Goal: Navigation & Orientation: Find specific page/section

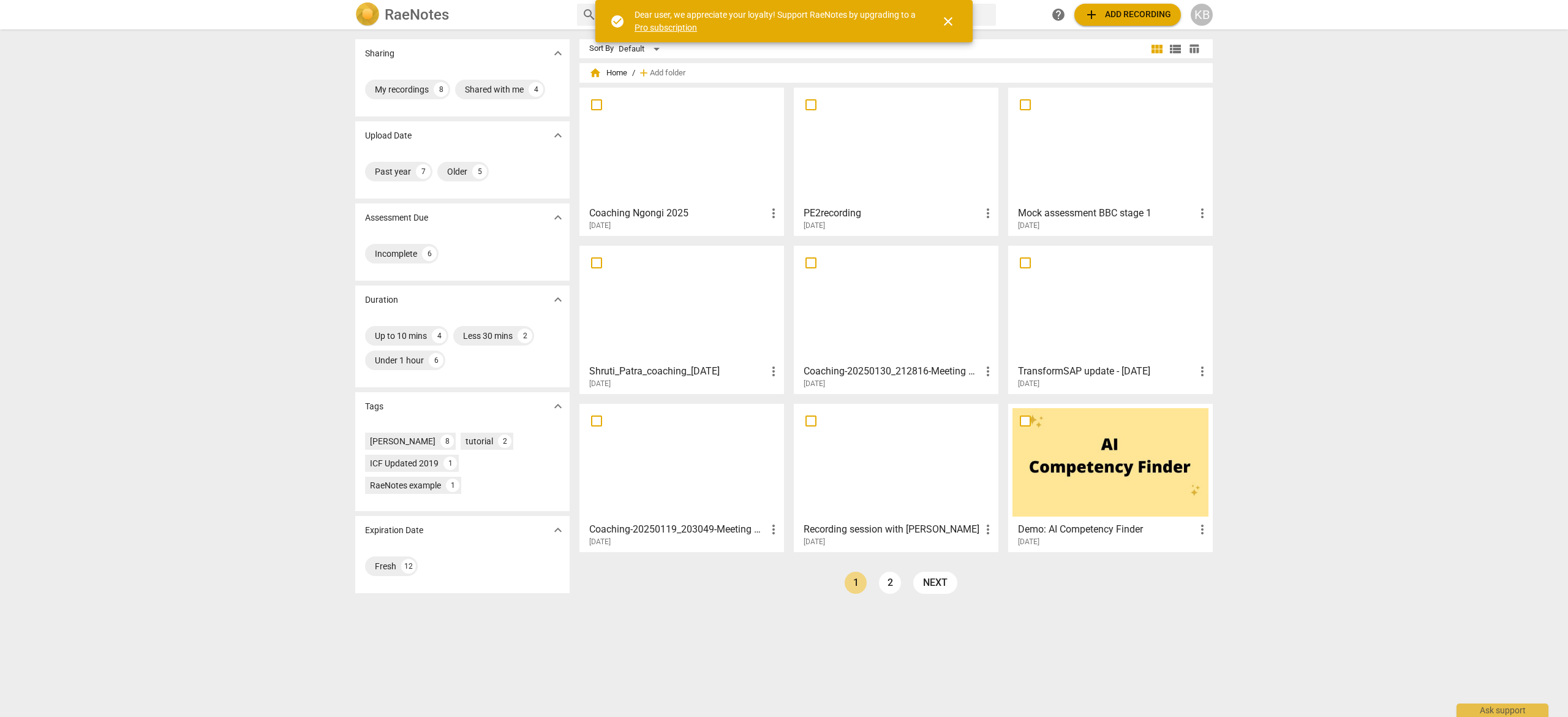
click at [728, 266] on div at bounding box center [681, 304] width 196 height 108
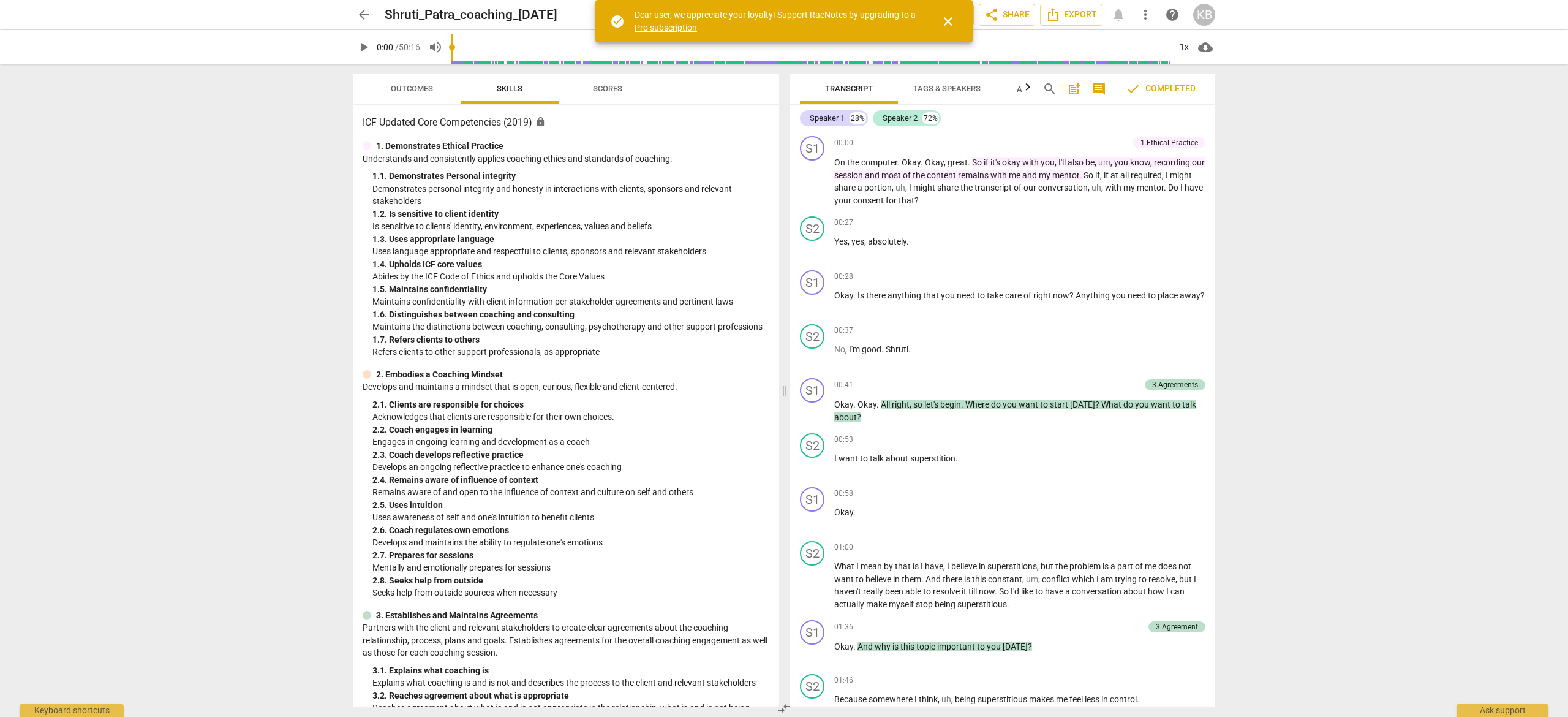
click at [947, 20] on span "close" at bounding box center [948, 21] width 14 height 14
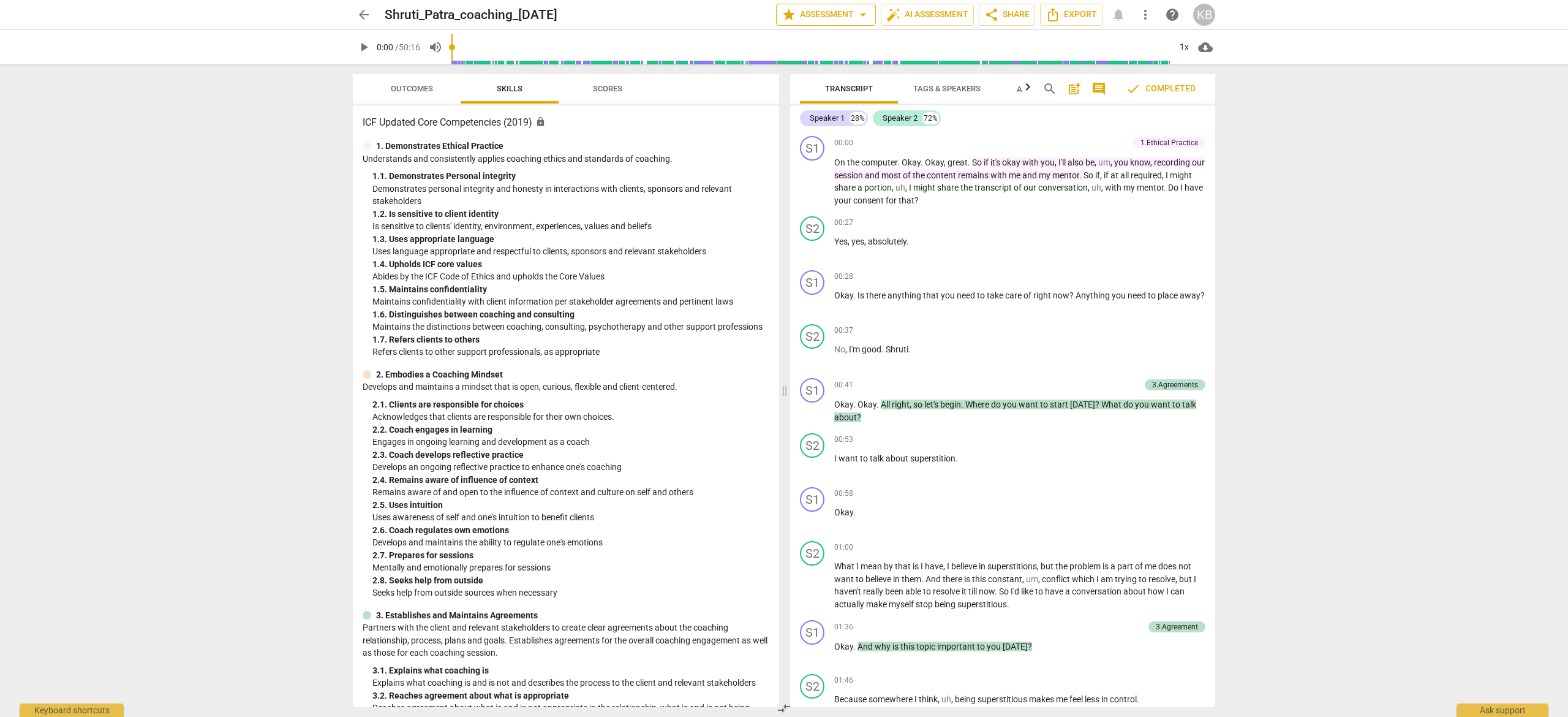
click at [808, 6] on button "star Assessment arrow_drop_down" at bounding box center [826, 14] width 99 height 22
click at [360, 14] on div at bounding box center [784, 358] width 1568 height 717
click at [364, 12] on span "arrow_back" at bounding box center [363, 14] width 14 height 14
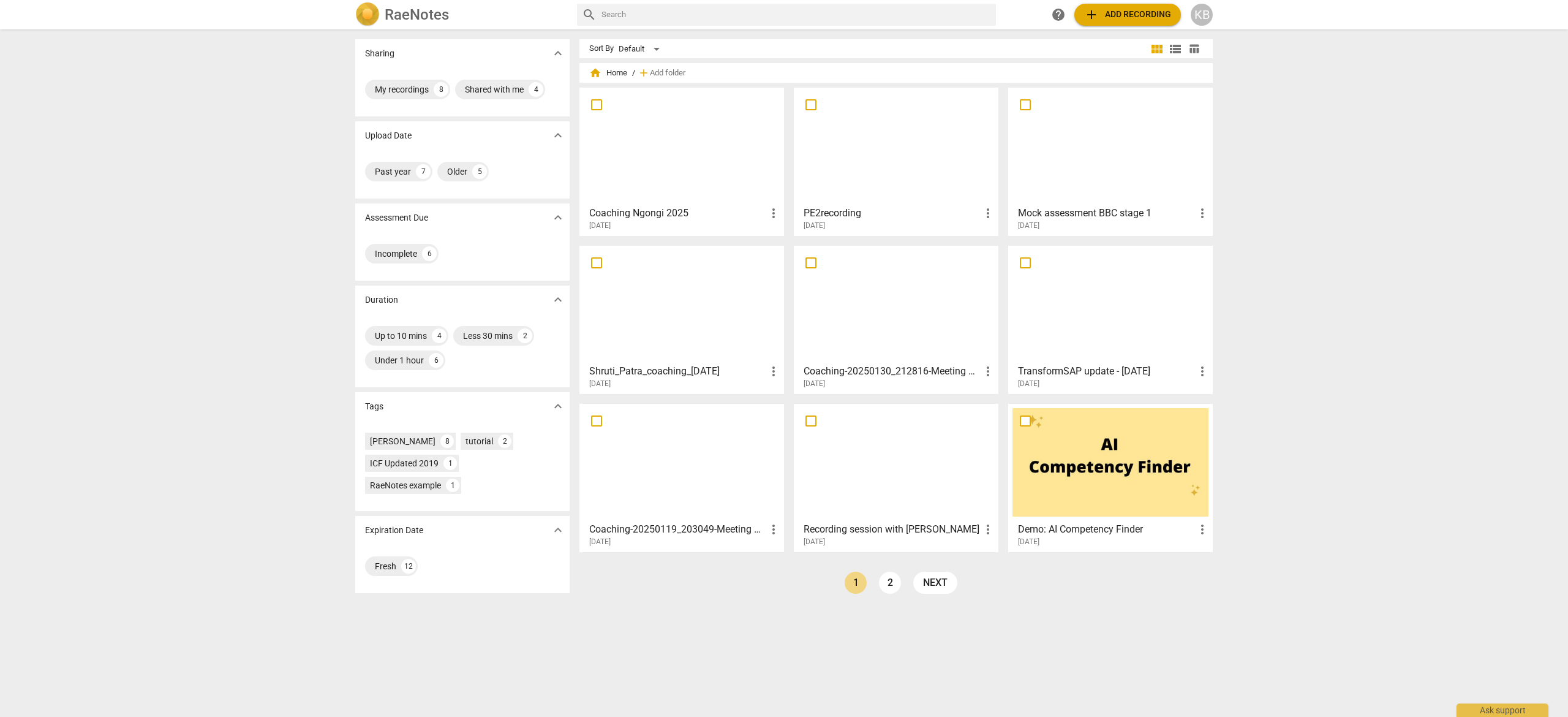
click at [637, 147] on div at bounding box center [681, 145] width 196 height 108
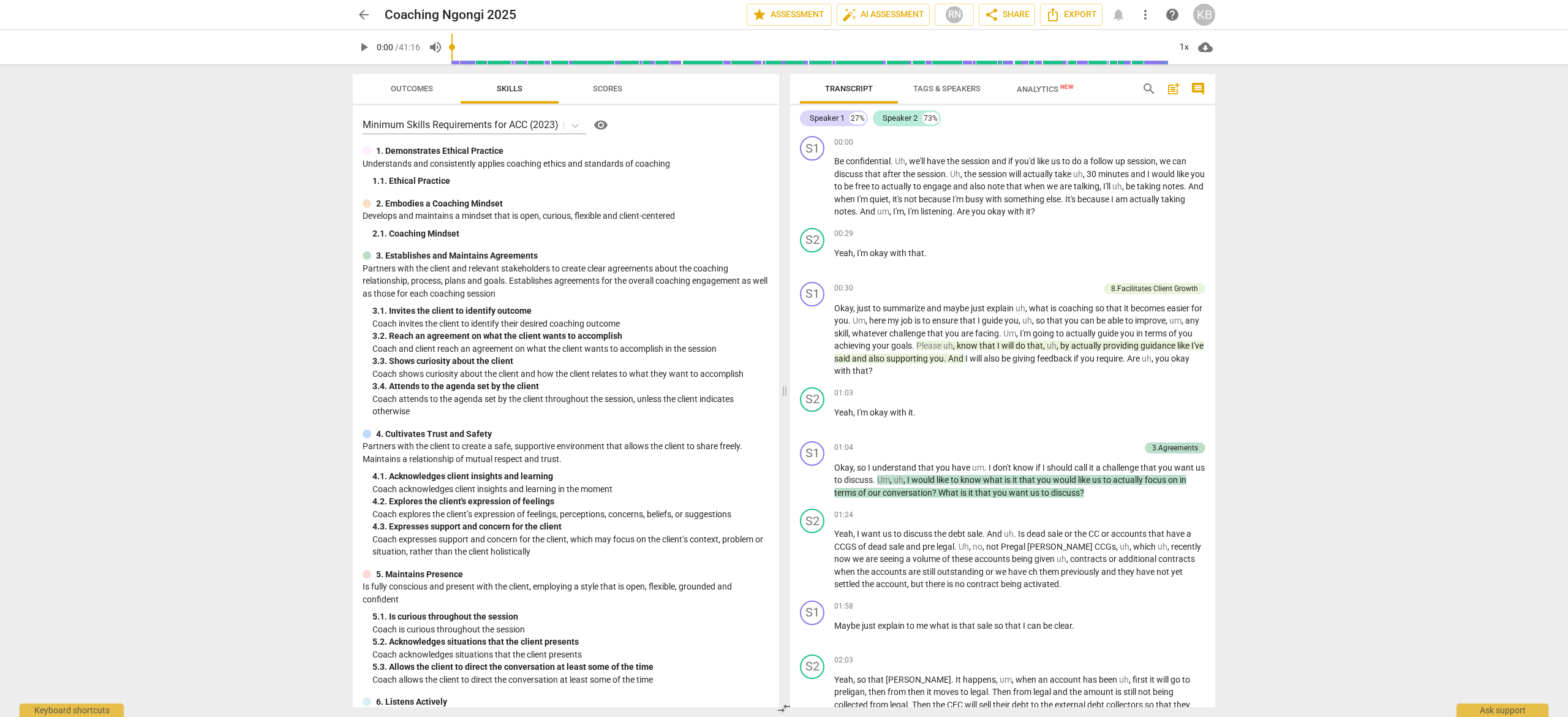
click at [948, 89] on span "Tags & Speakers" at bounding box center [947, 89] width 68 height 10
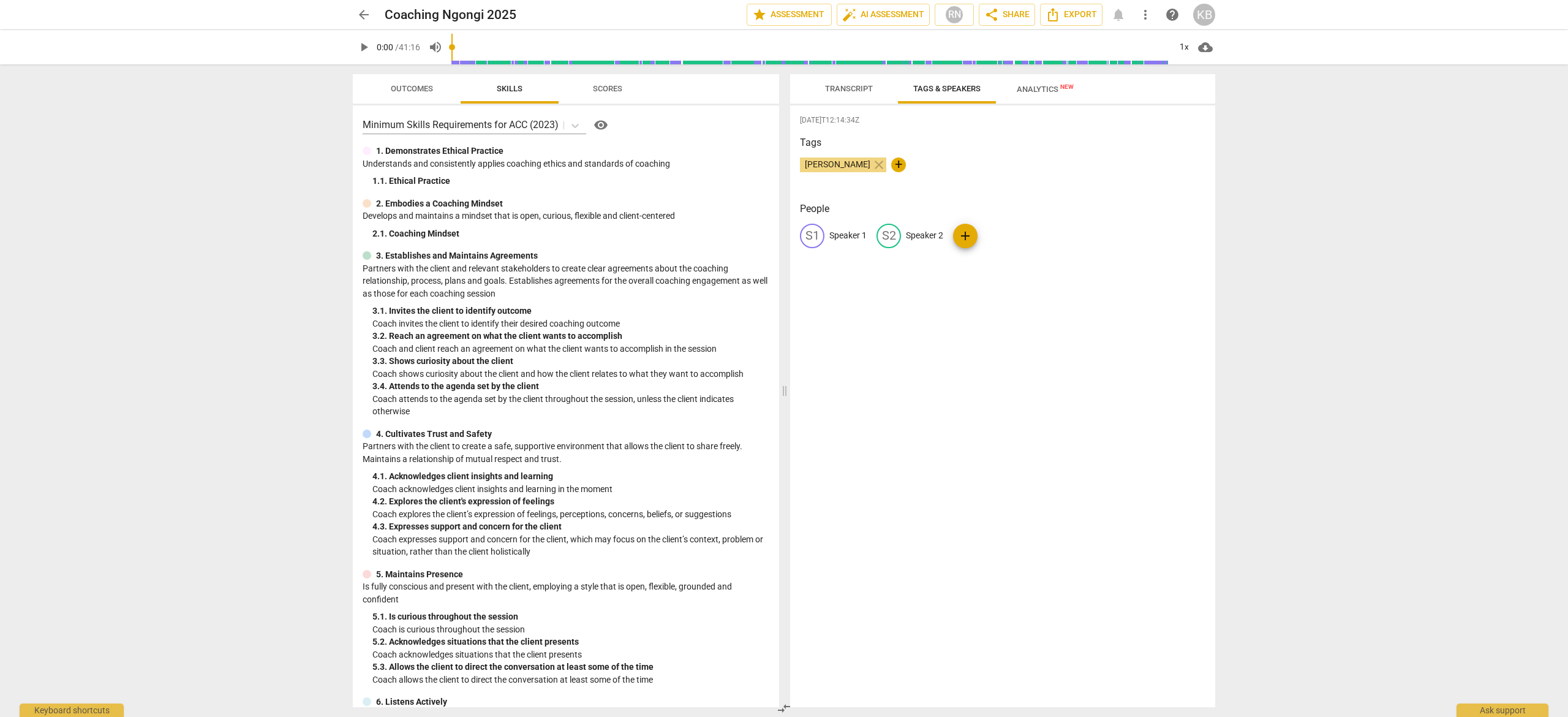
click at [1040, 88] on span "Analytics New" at bounding box center [1045, 89] width 57 height 10
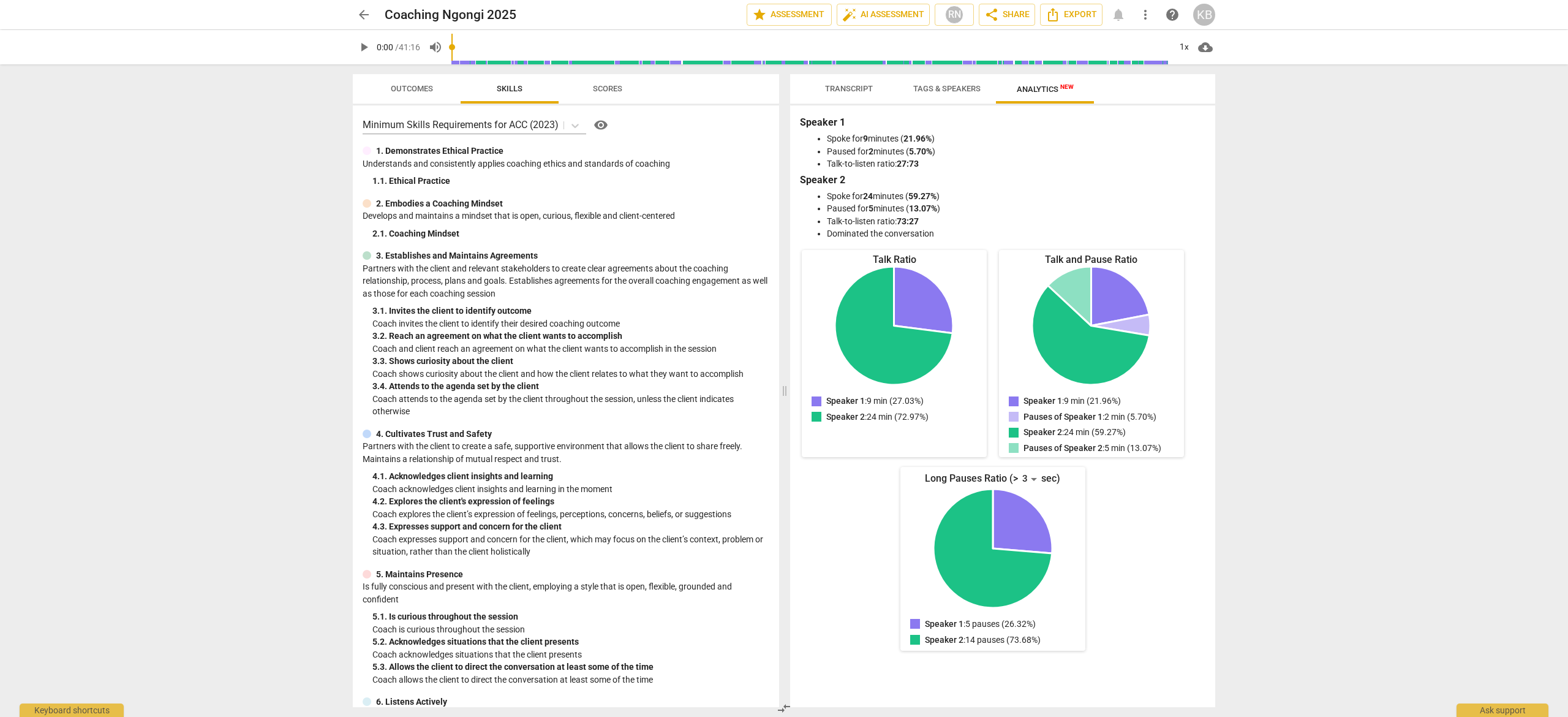
click at [611, 87] on span "Scores" at bounding box center [608, 89] width 30 height 10
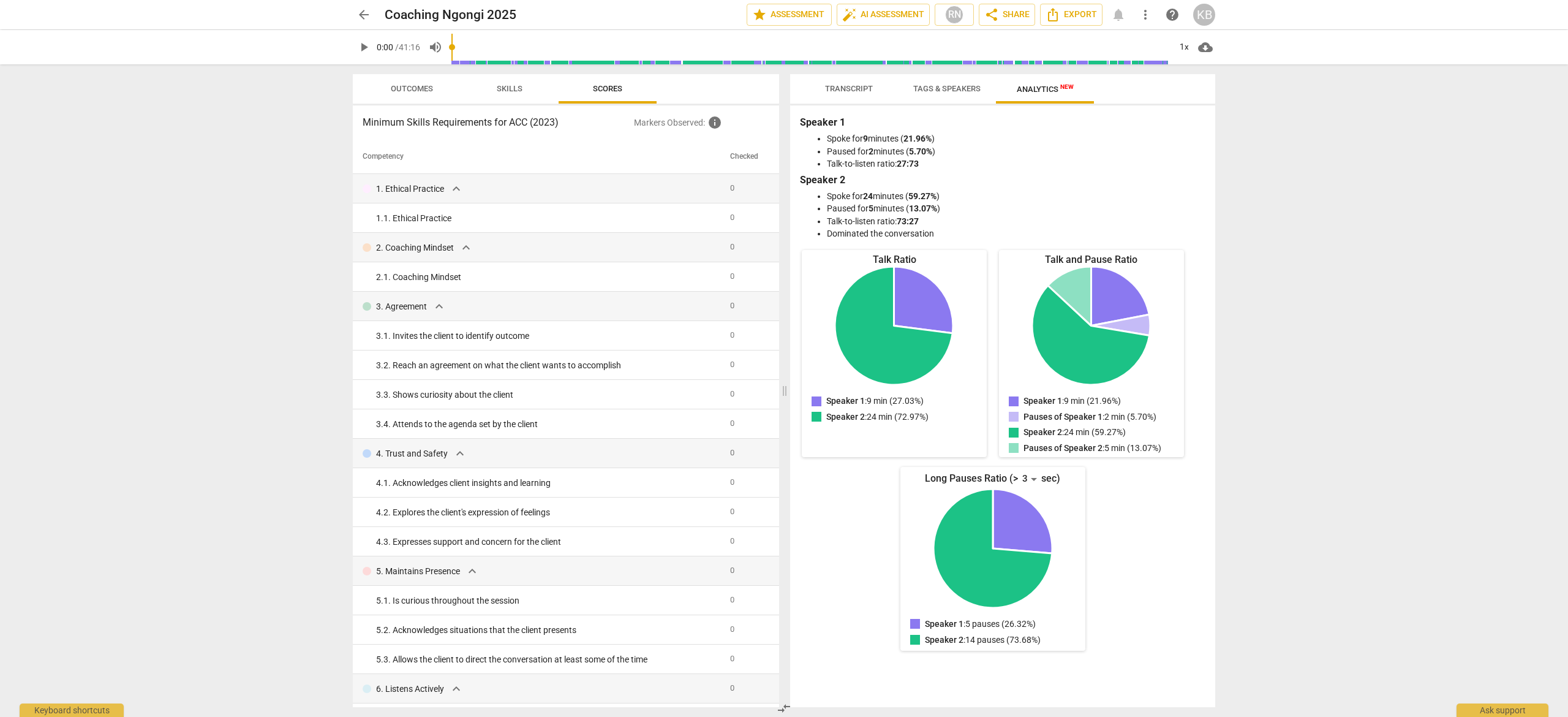
click at [405, 92] on span "Outcomes" at bounding box center [412, 89] width 42 height 10
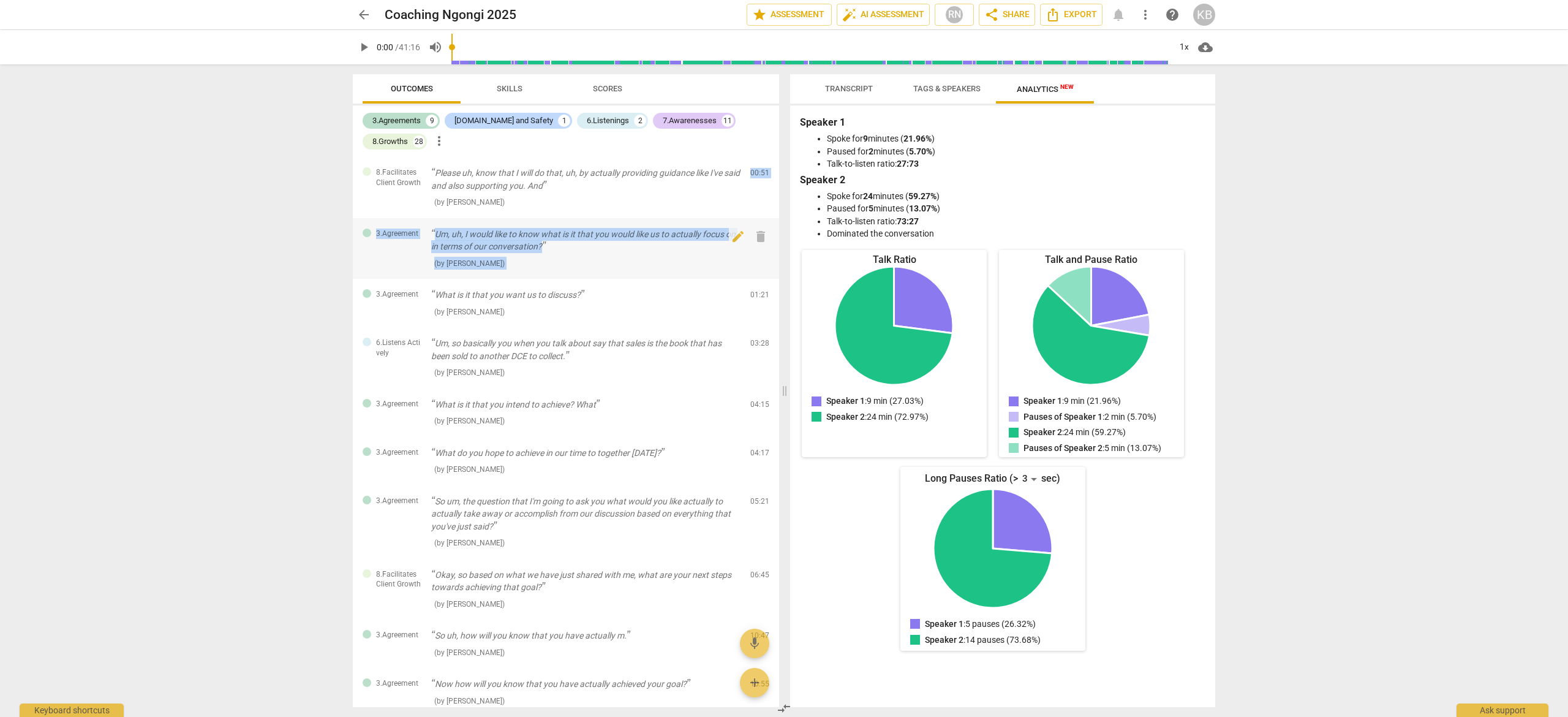
drag, startPoint x: 772, startPoint y: 214, endPoint x: 770, endPoint y: 239, distance: 25.1
click at [770, 239] on div "8.Facilitates Client Growth Please uh, know that I will do that, uh, by actuall…" at bounding box center [566, 432] width 426 height 551
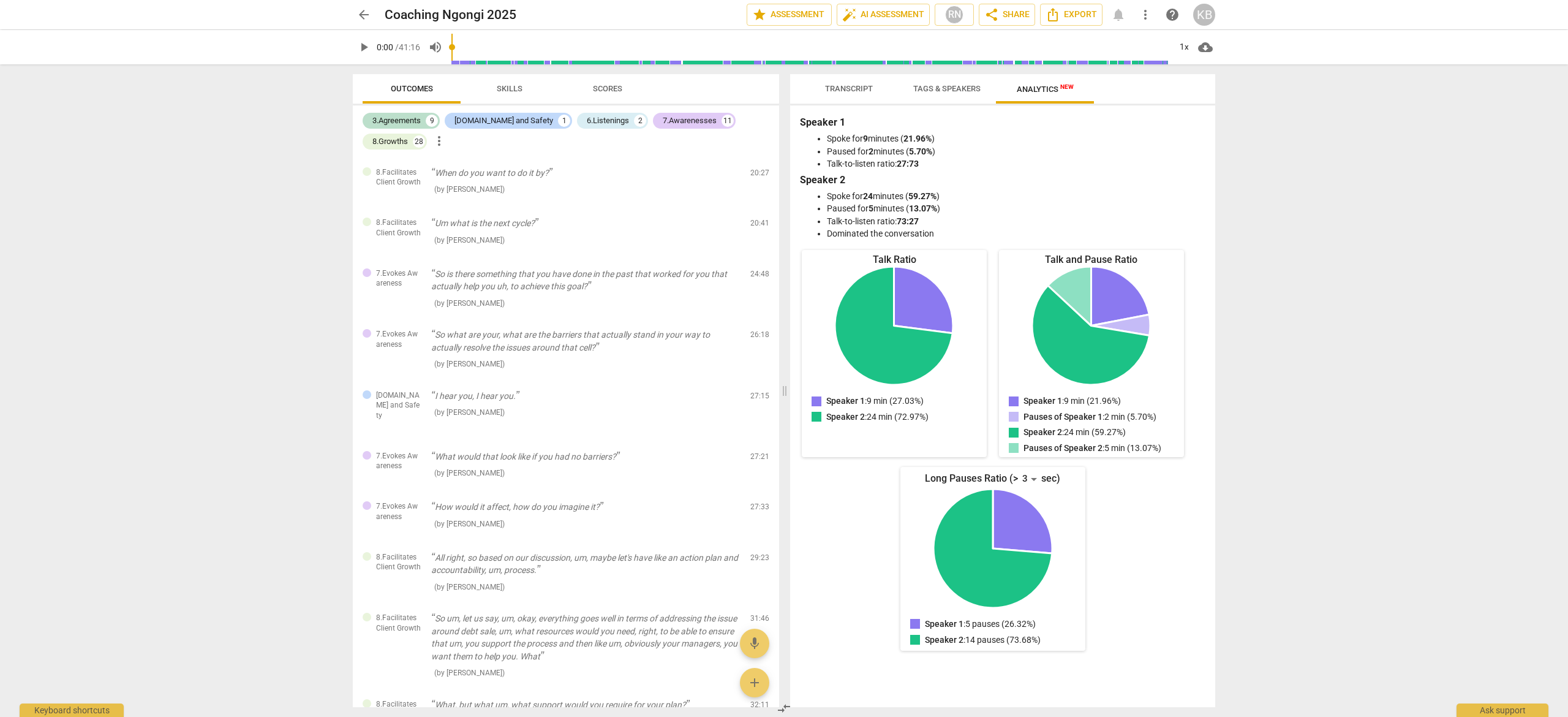
scroll to position [1325, 0]
